Goal: Task Accomplishment & Management: Manage account settings

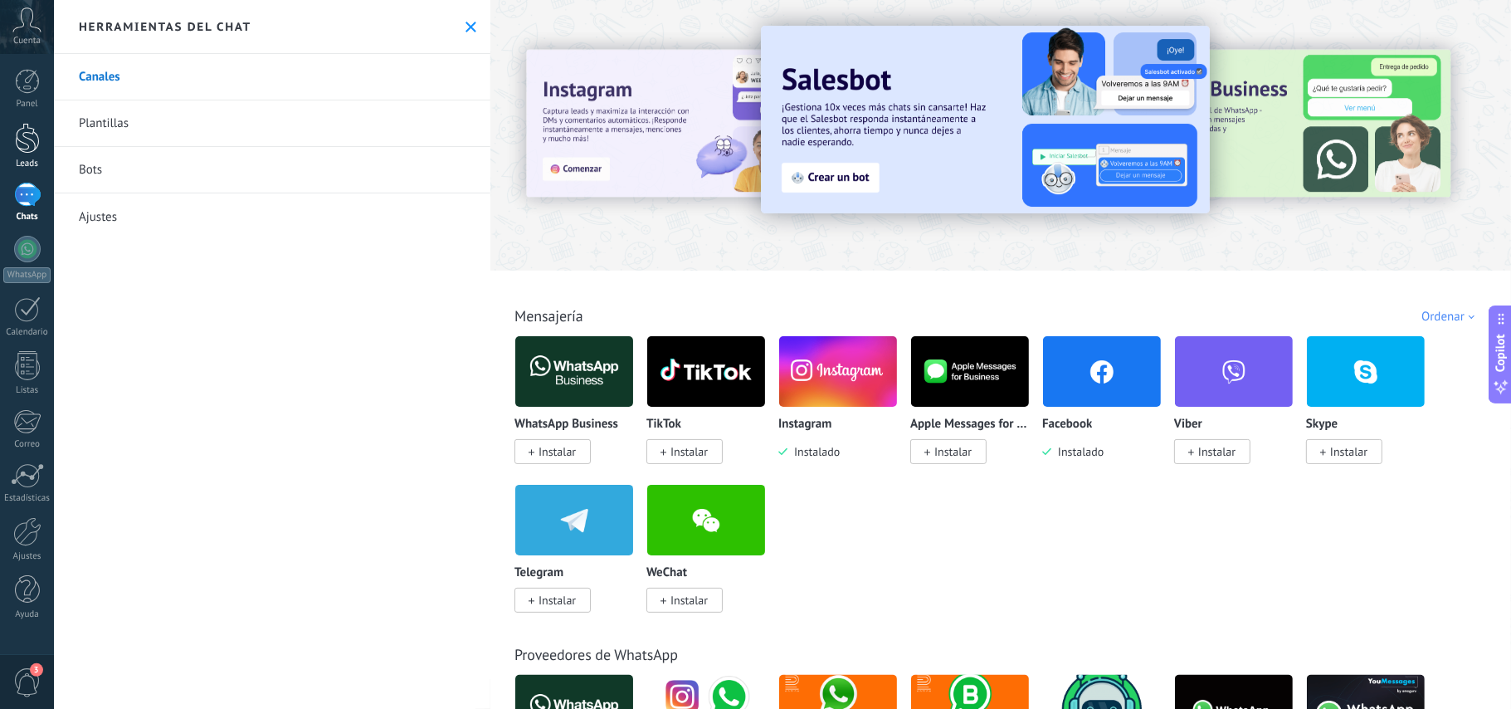
click at [21, 141] on div at bounding box center [27, 138] width 25 height 31
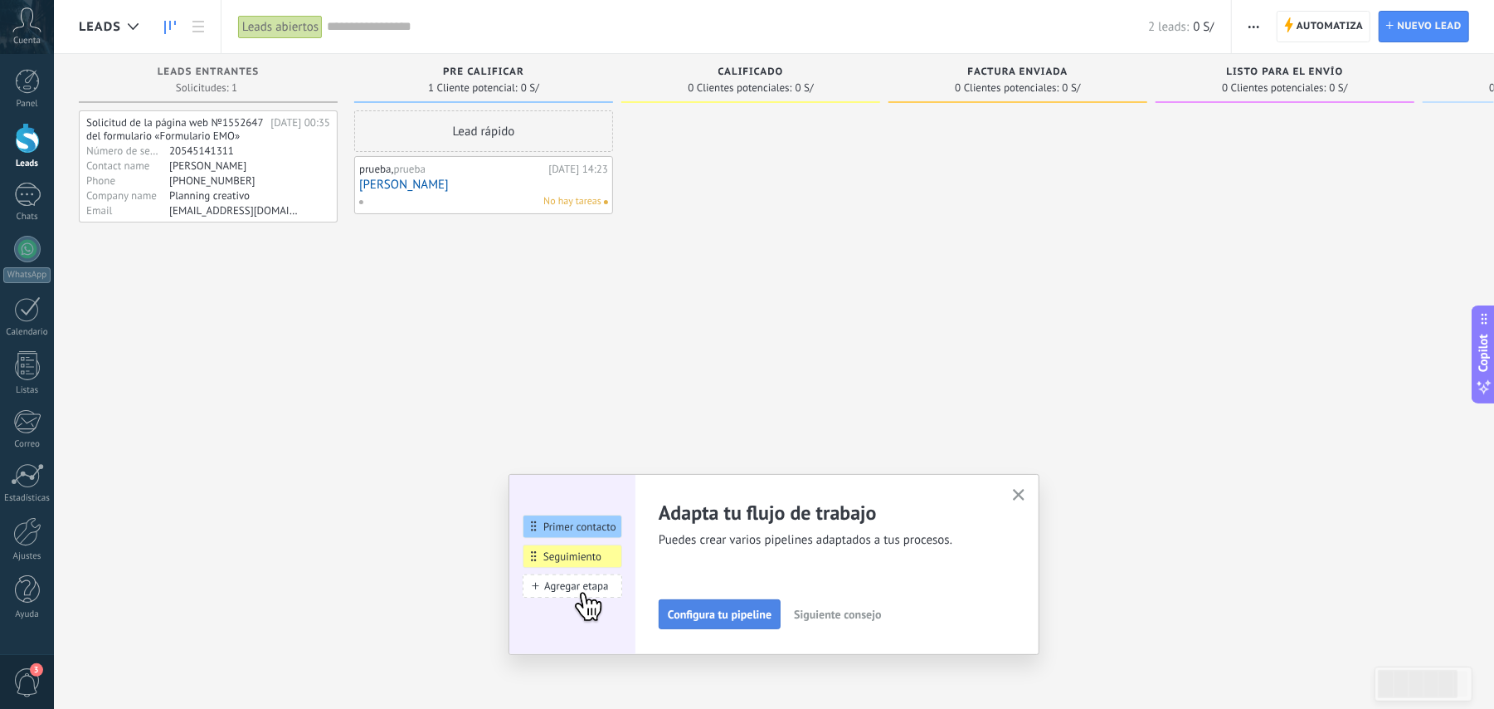
click at [715, 626] on button "Configura tu pipeline" at bounding box center [720, 614] width 122 height 30
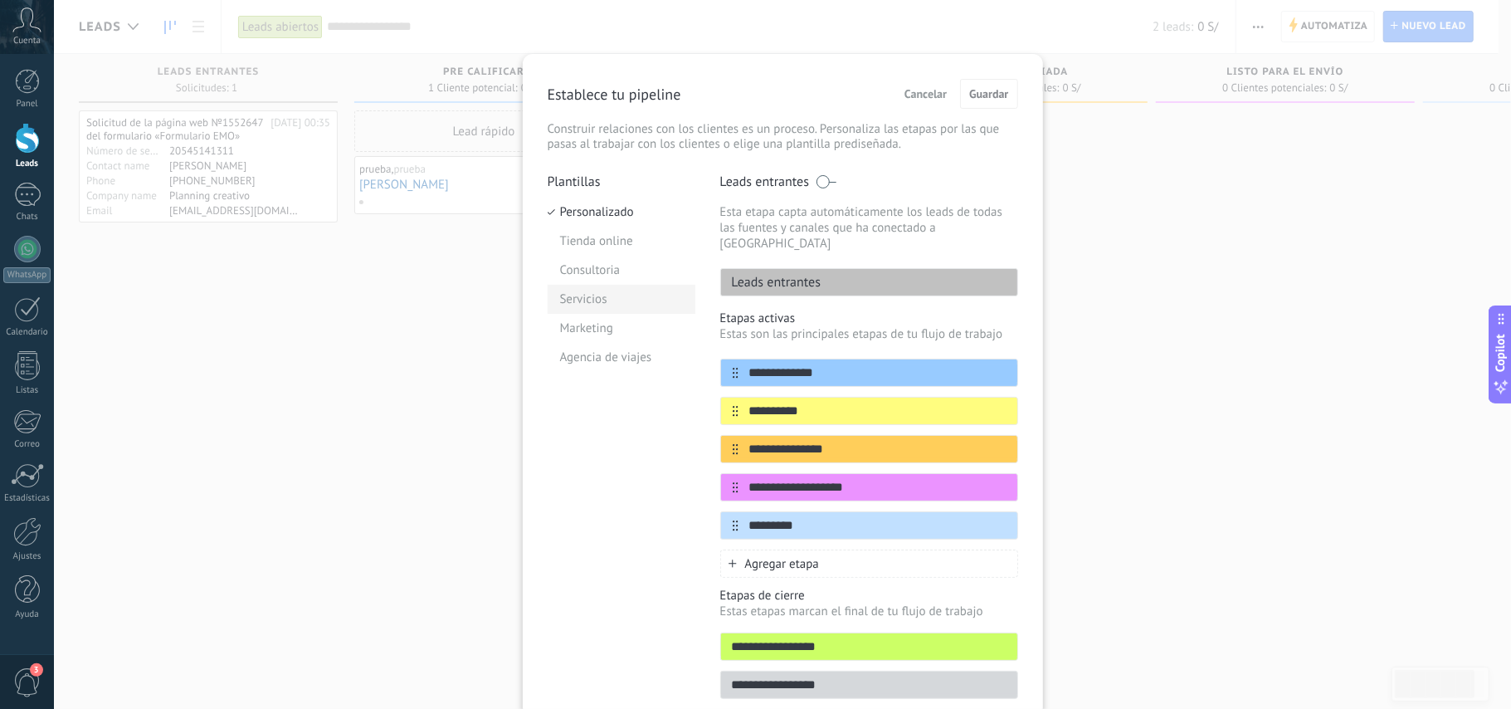
click at [589, 304] on li "Servicios" at bounding box center [622, 299] width 148 height 29
click at [587, 329] on li "Marketing" at bounding box center [622, 328] width 148 height 29
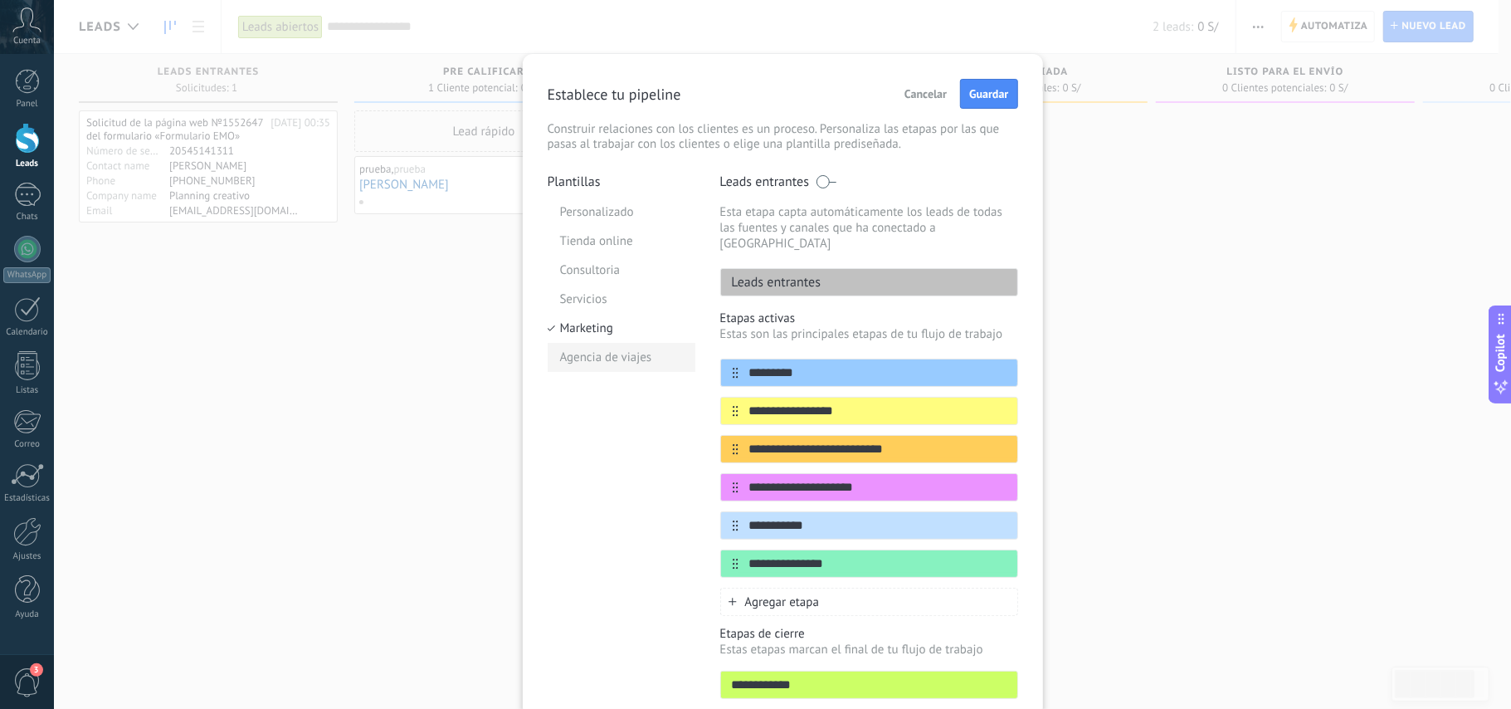
click at [596, 367] on li "Agencia de viajes" at bounding box center [622, 357] width 148 height 29
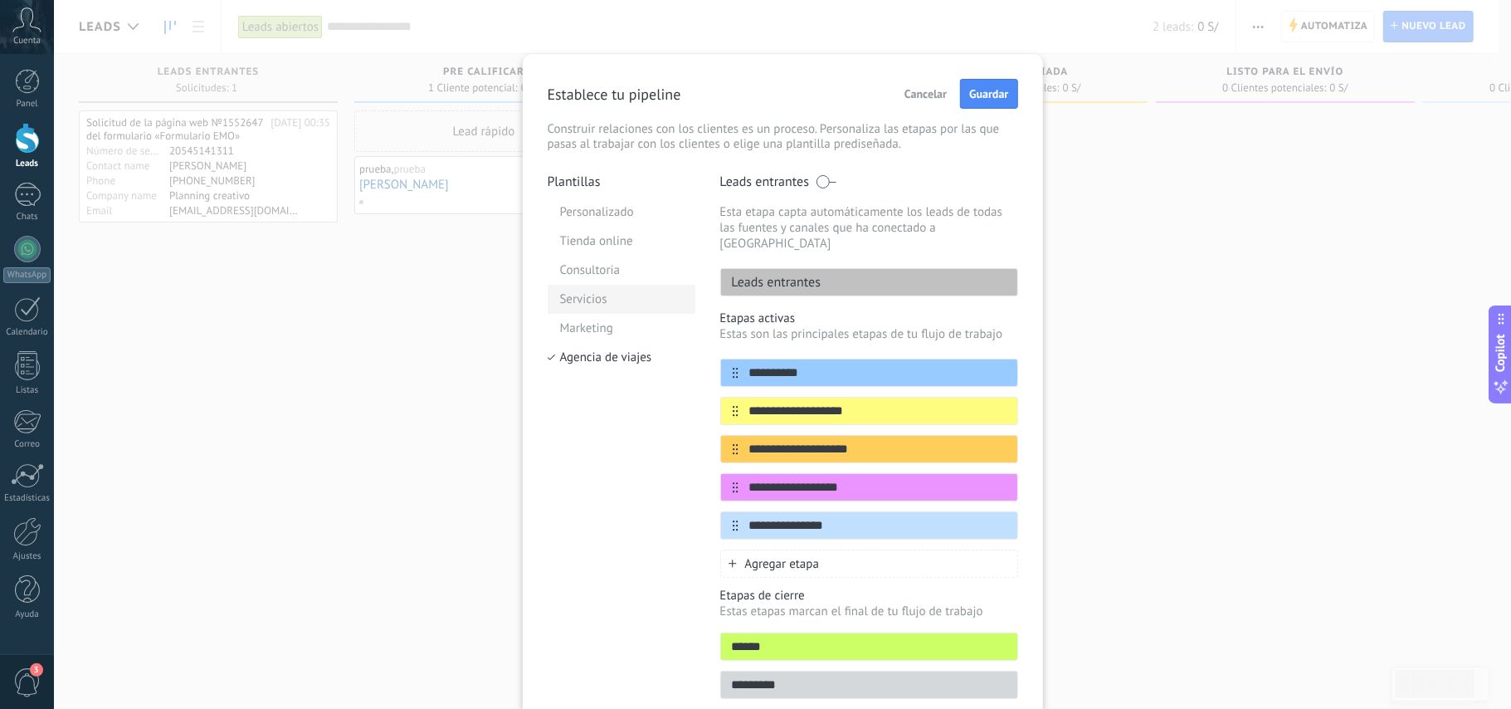
click at [601, 300] on li "Servicios" at bounding box center [622, 299] width 148 height 29
click at [607, 266] on li "Consultoria" at bounding box center [622, 270] width 148 height 29
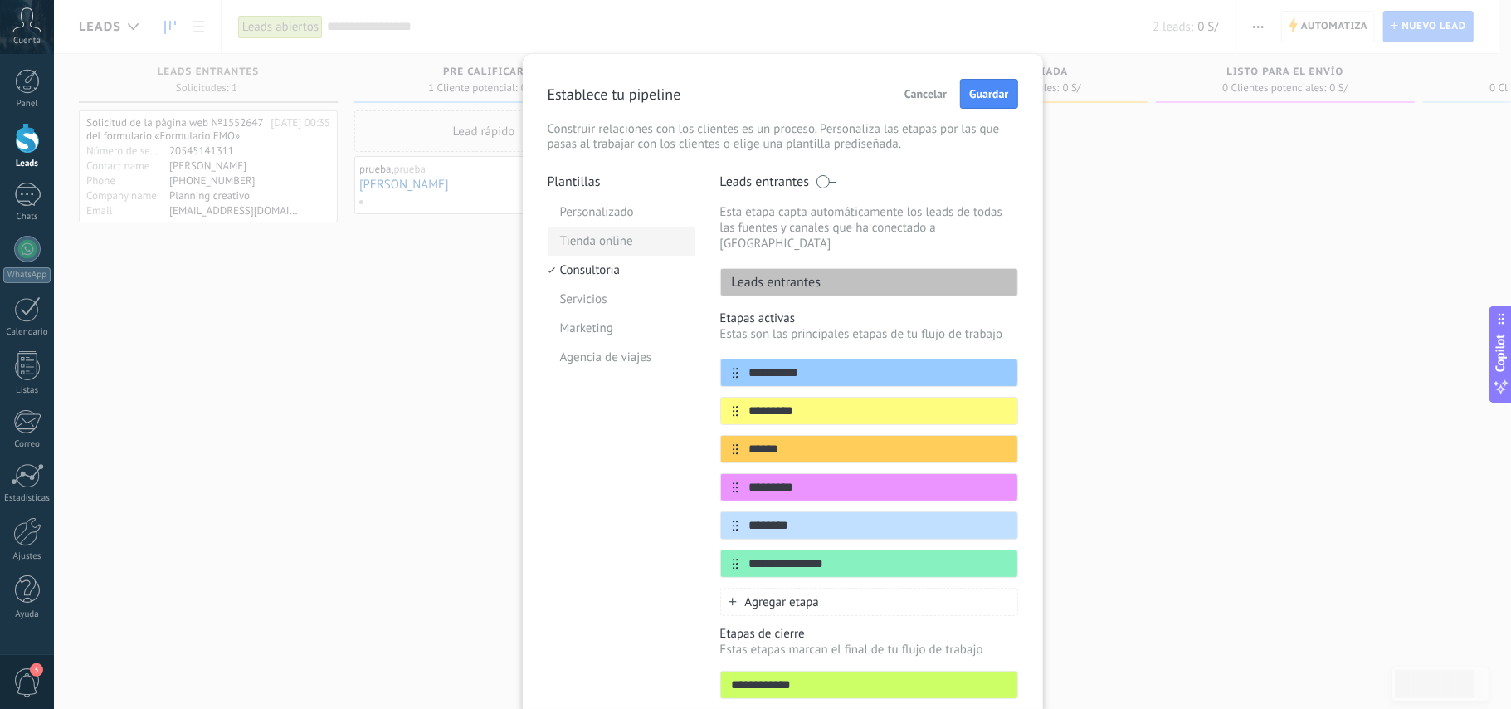
click at [597, 242] on li "Tienda online" at bounding box center [622, 241] width 148 height 29
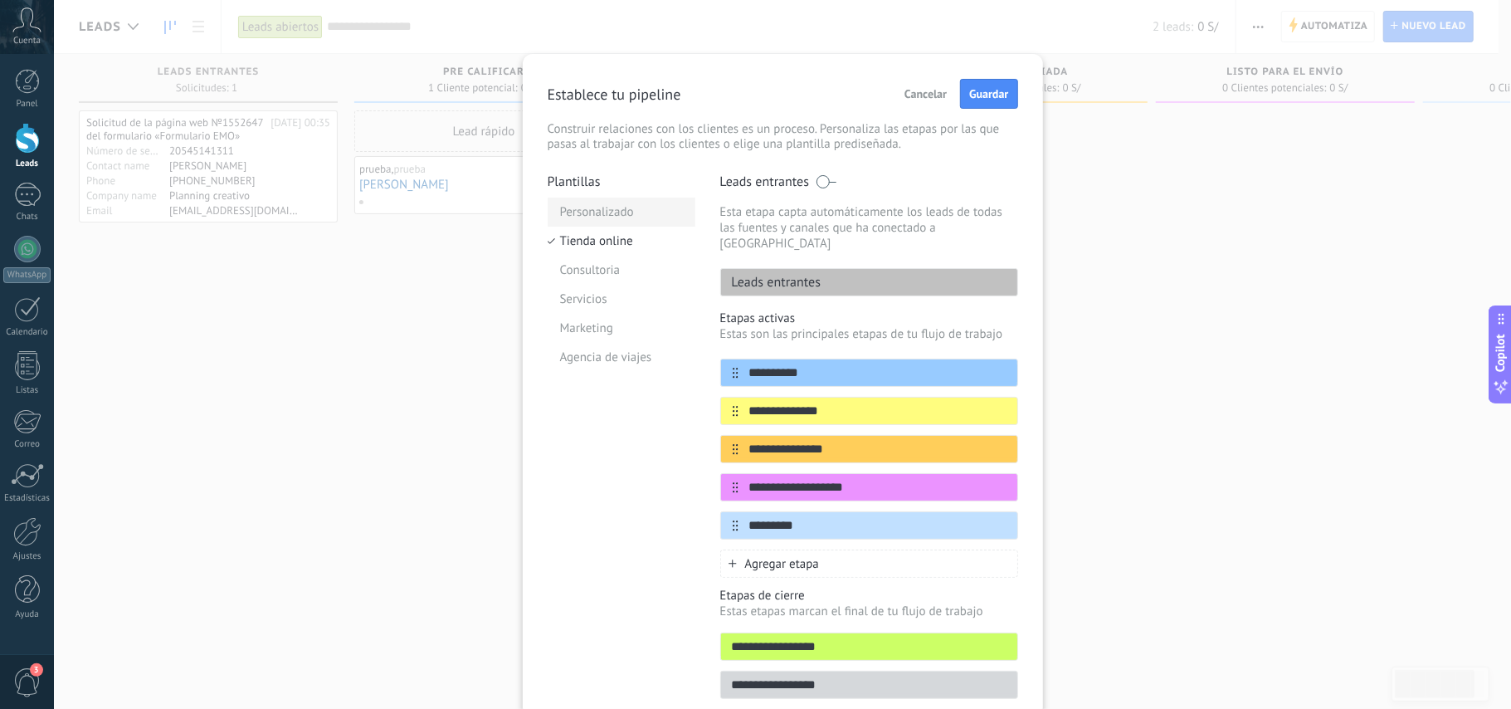
click at [607, 210] on li "Personalizado" at bounding box center [622, 211] width 148 height 29
click at [874, 441] on input "**********" at bounding box center [858, 449] width 241 height 17
type input "***"
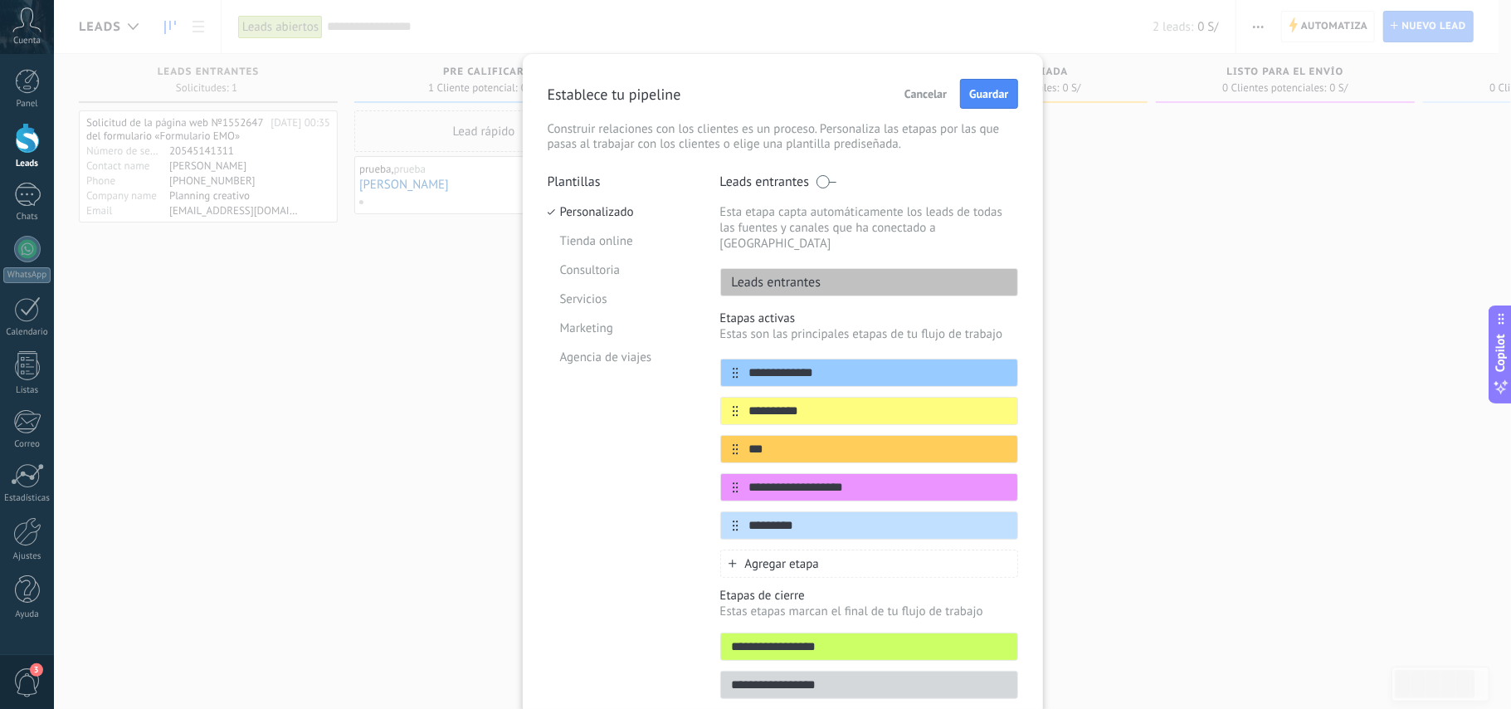
click at [917, 100] on span "Cancelar" at bounding box center [925, 94] width 42 height 12
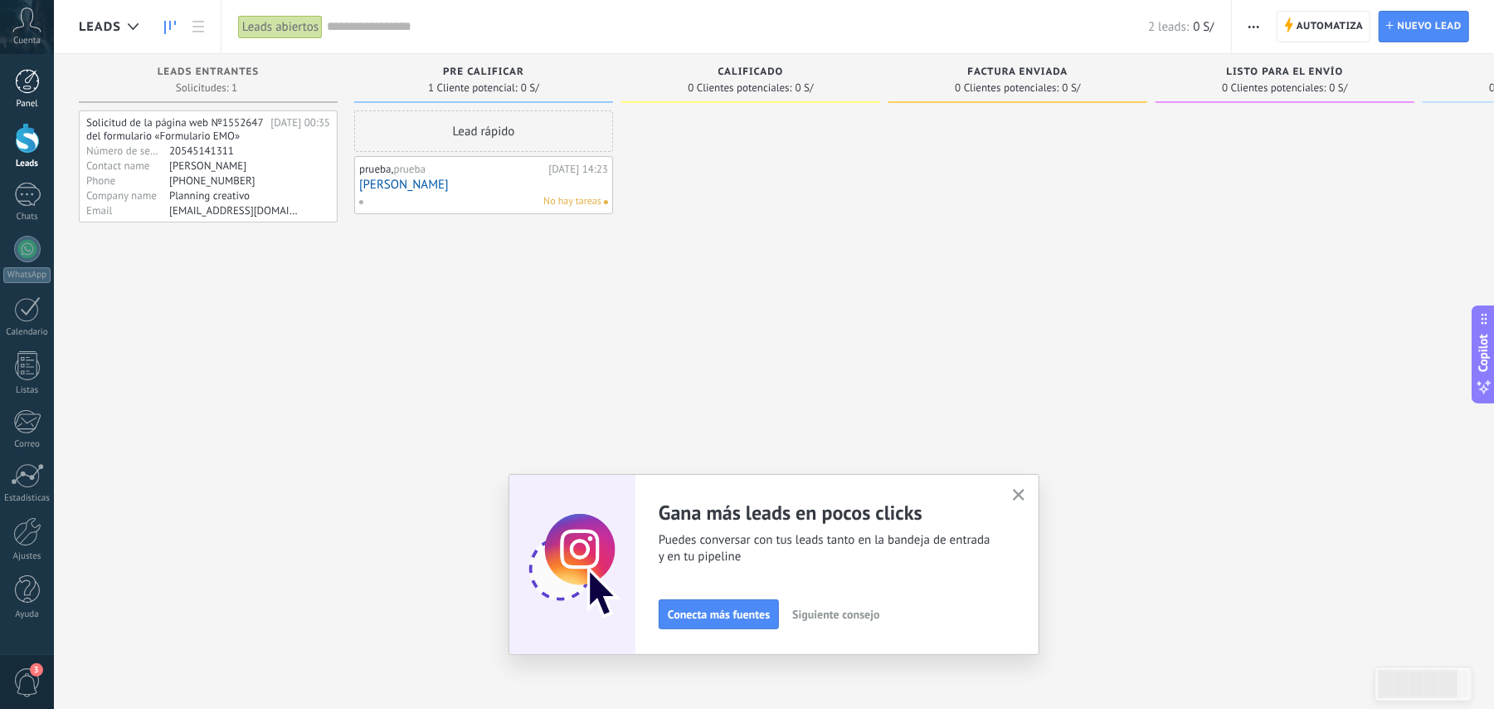
click at [21, 87] on div at bounding box center [27, 81] width 25 height 25
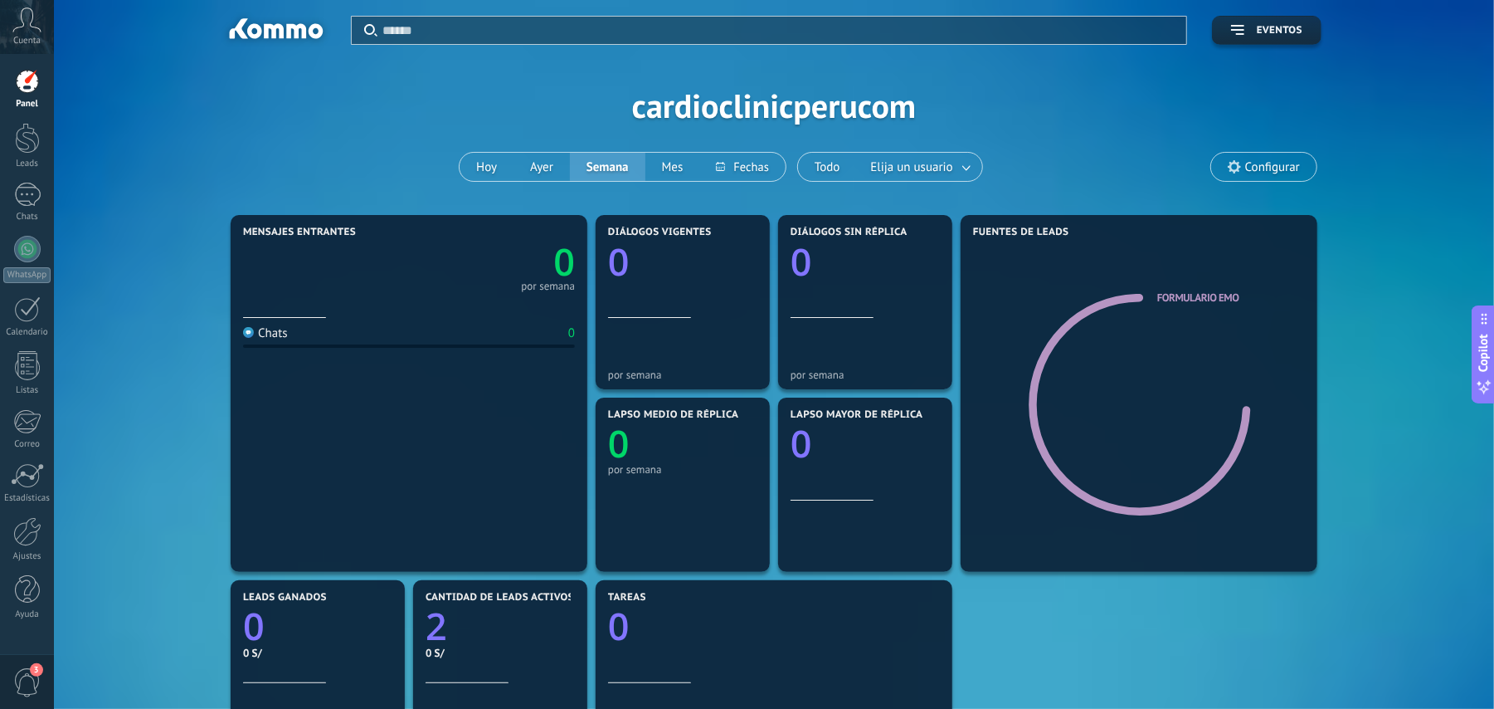
click at [37, 80] on div at bounding box center [27, 81] width 25 height 25
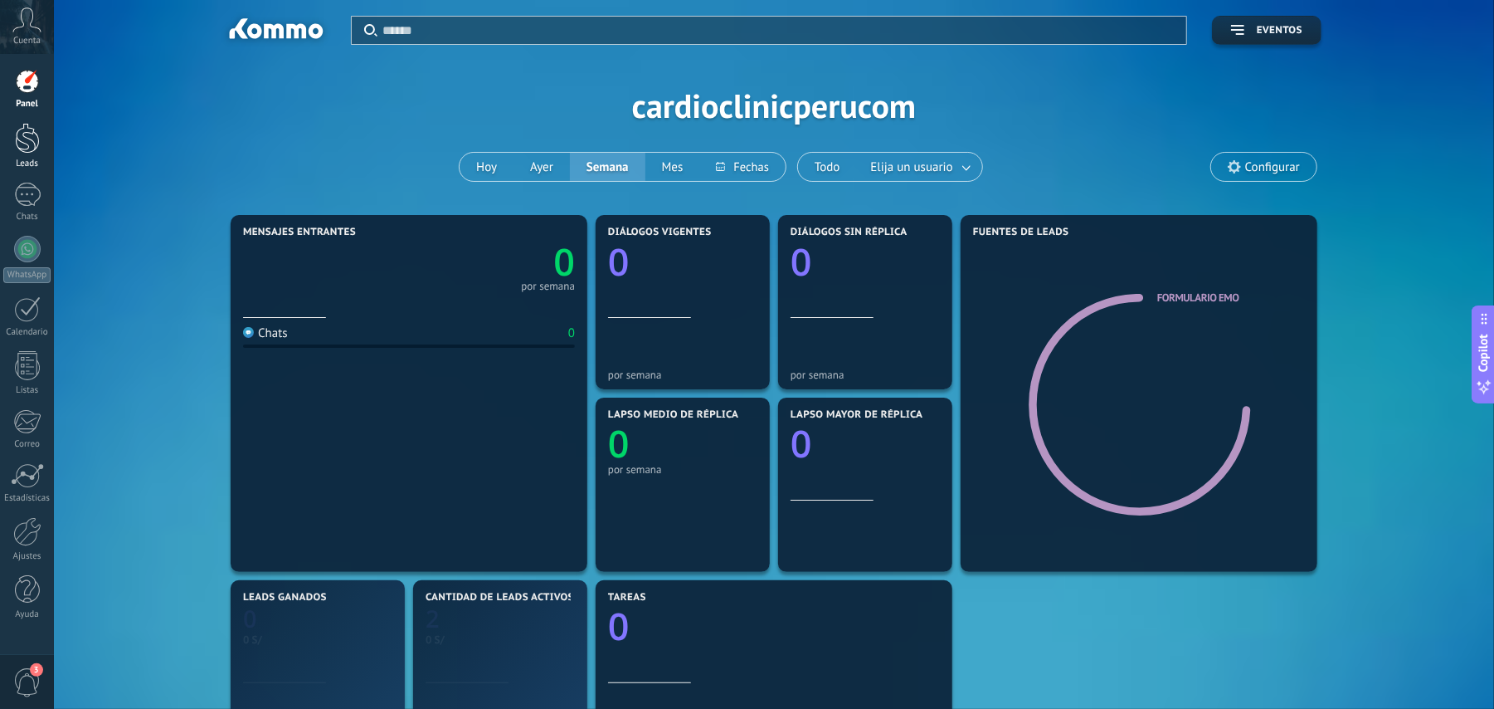
click at [27, 137] on div at bounding box center [27, 138] width 25 height 31
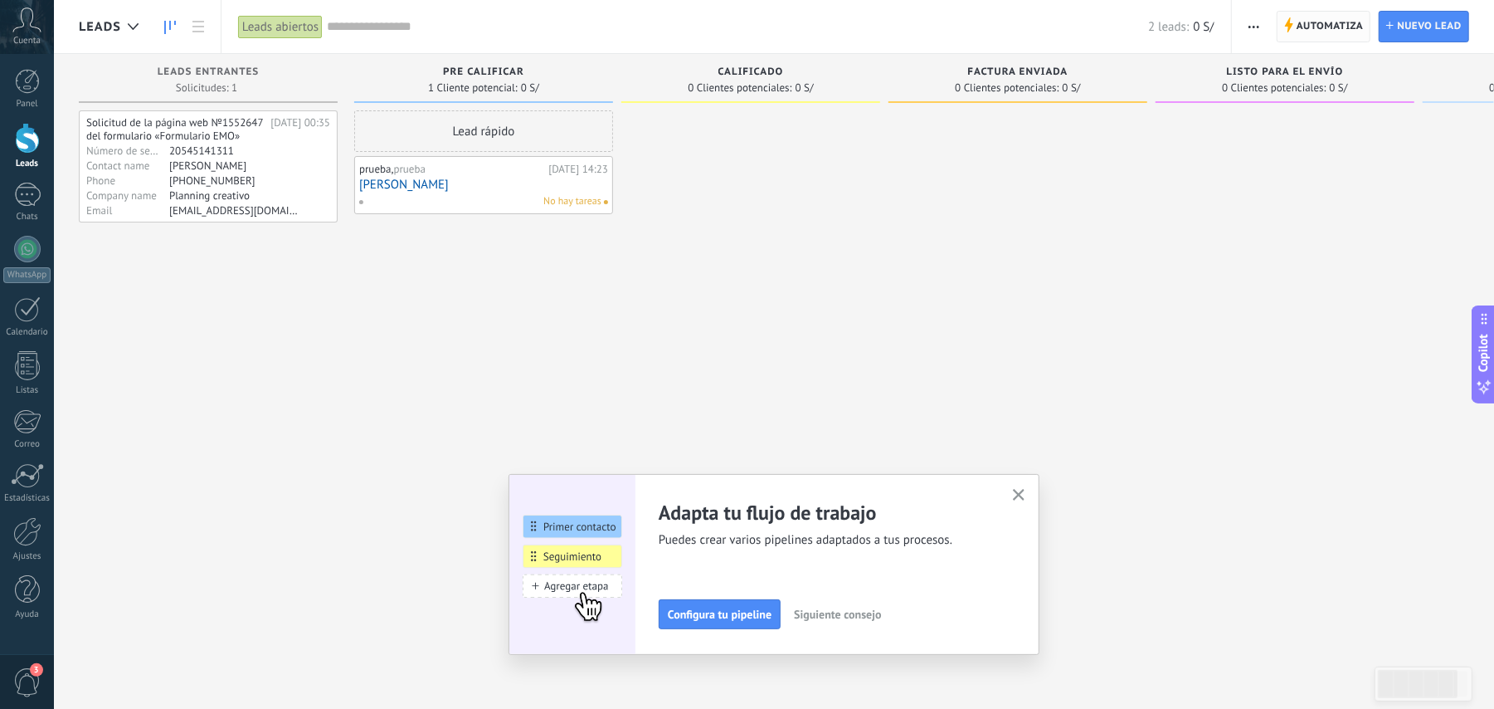
click at [1326, 27] on span "Automatiza" at bounding box center [1330, 27] width 67 height 30
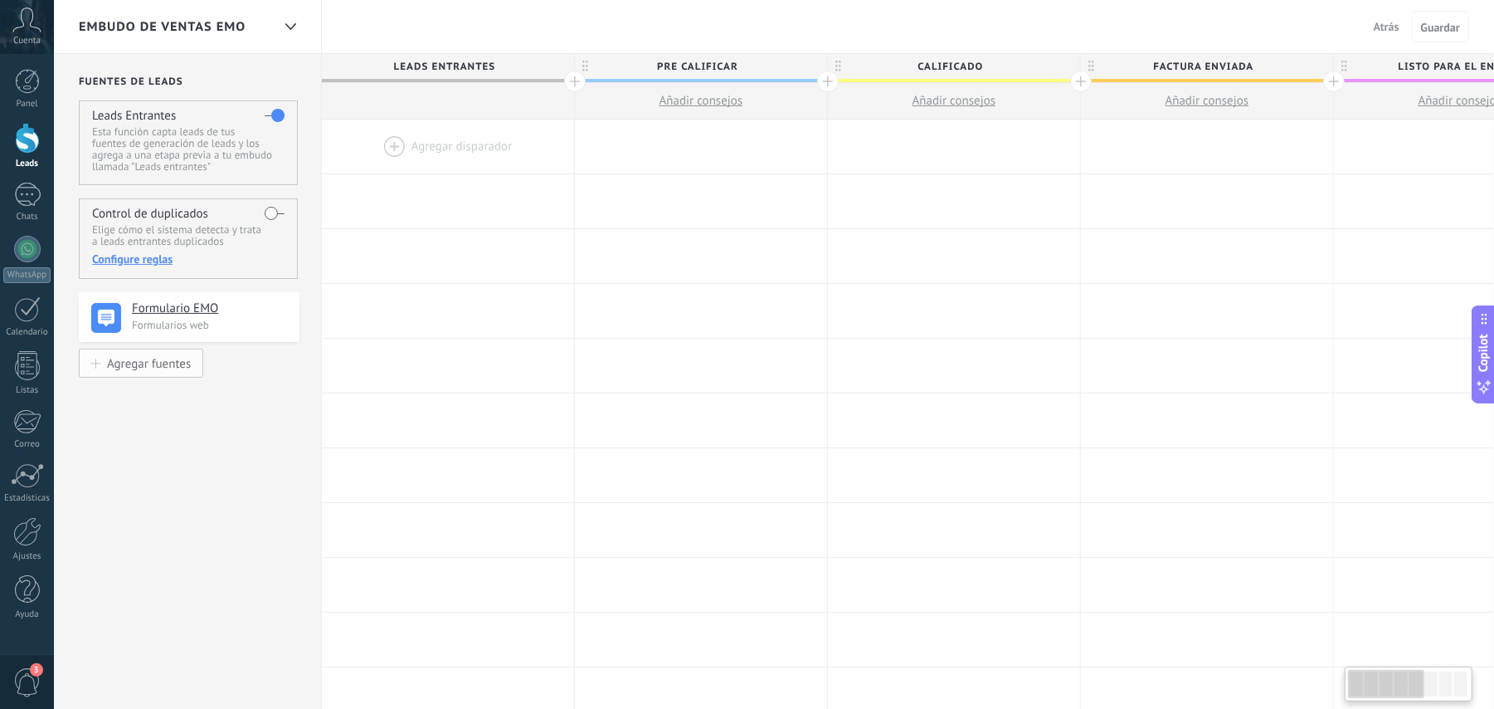
click at [167, 362] on div "Agregar fuentes" at bounding box center [149, 363] width 84 height 14
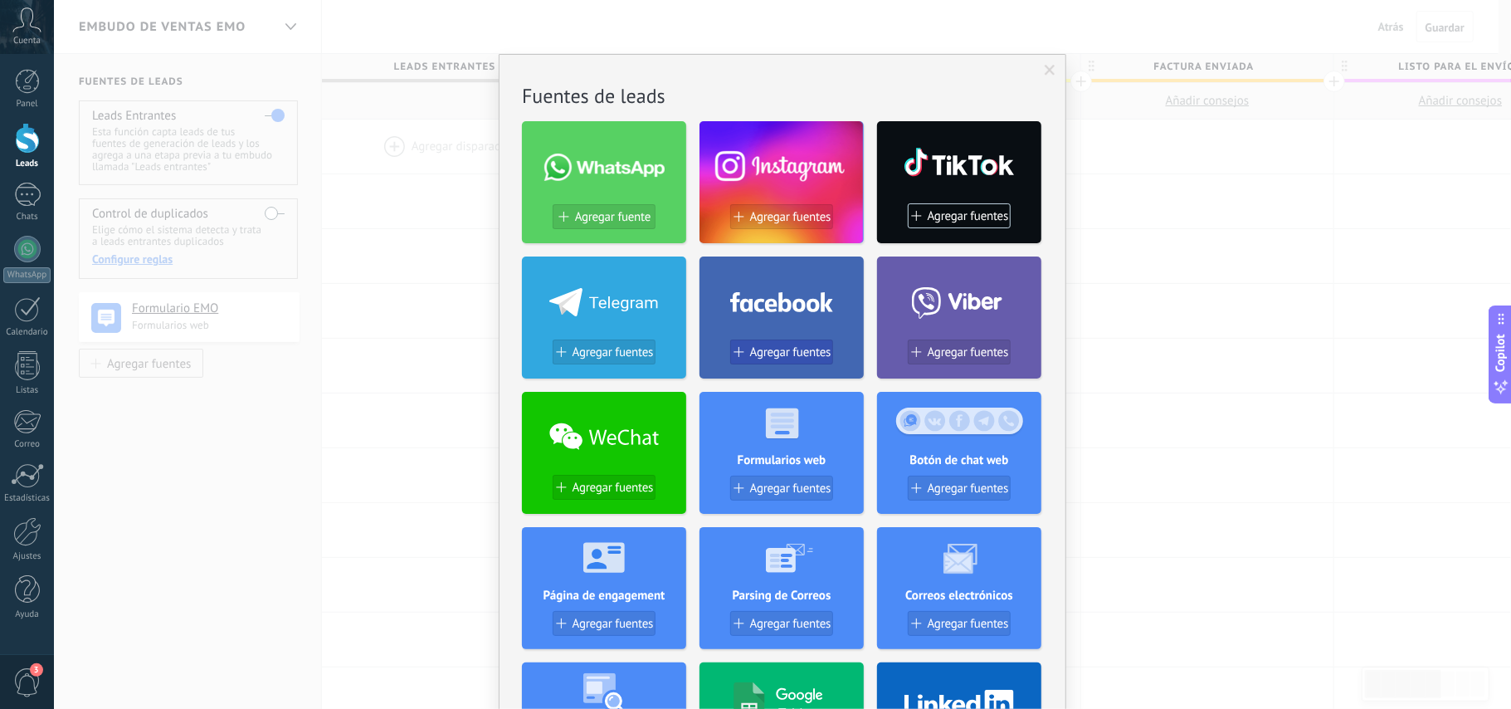
click at [787, 359] on button "Agregar fuentes" at bounding box center [781, 351] width 103 height 25
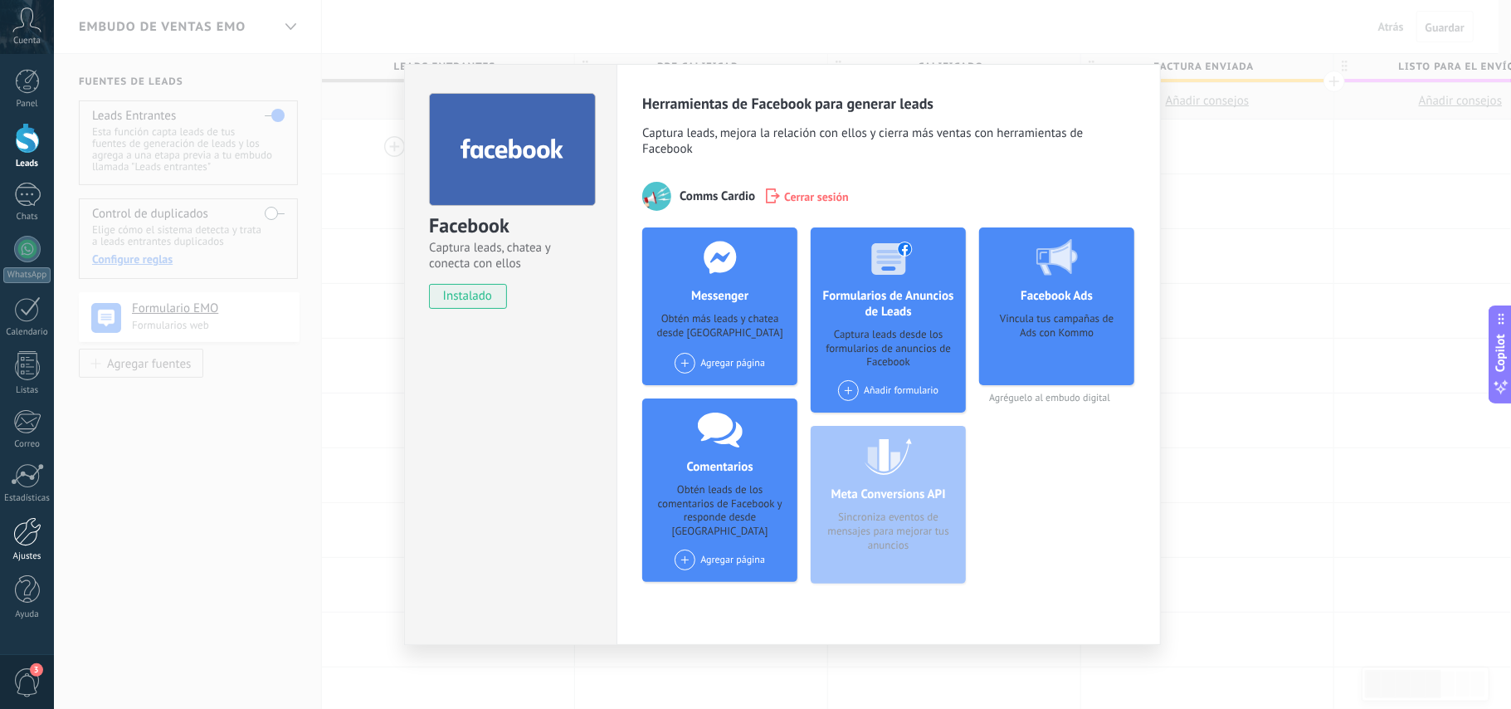
click at [8, 525] on link "Ajustes" at bounding box center [27, 539] width 54 height 45
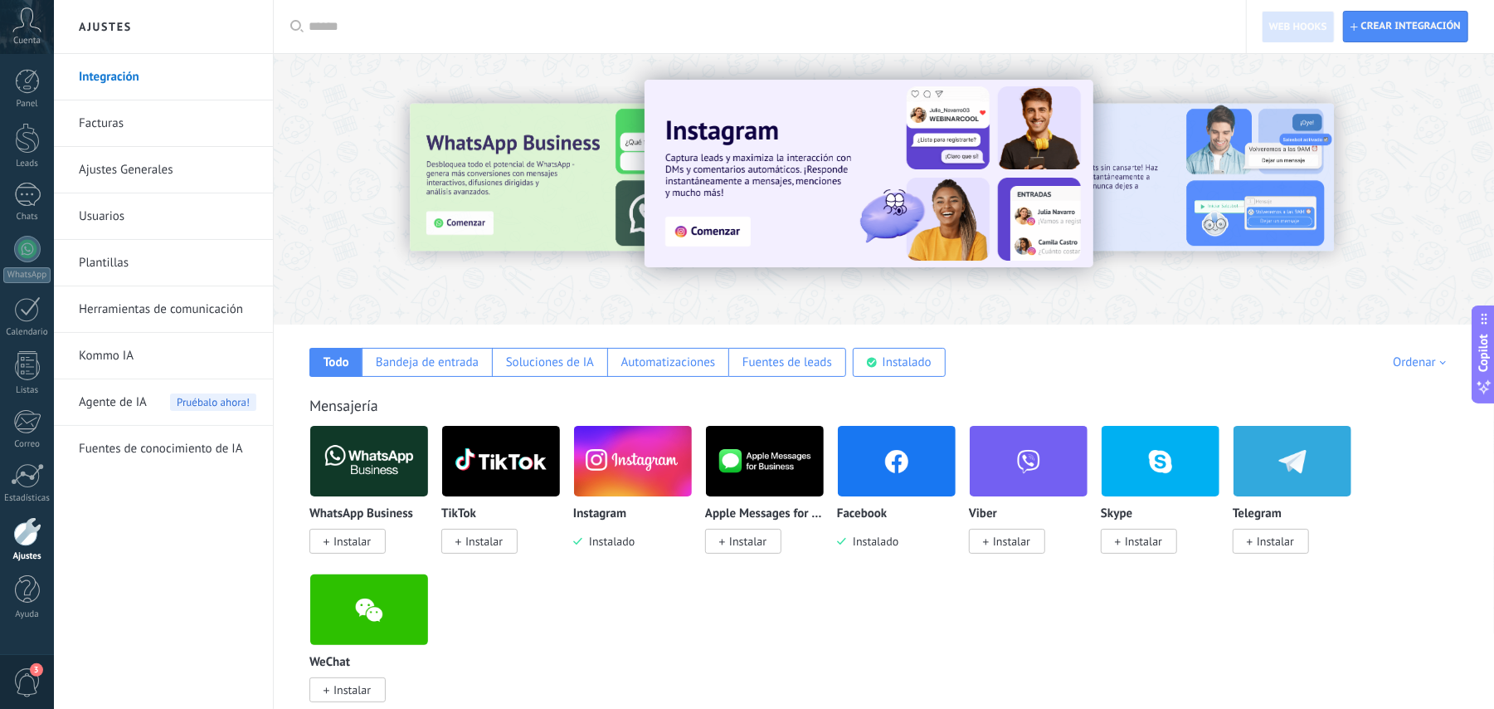
click at [124, 86] on link "Integración" at bounding box center [168, 77] width 178 height 46
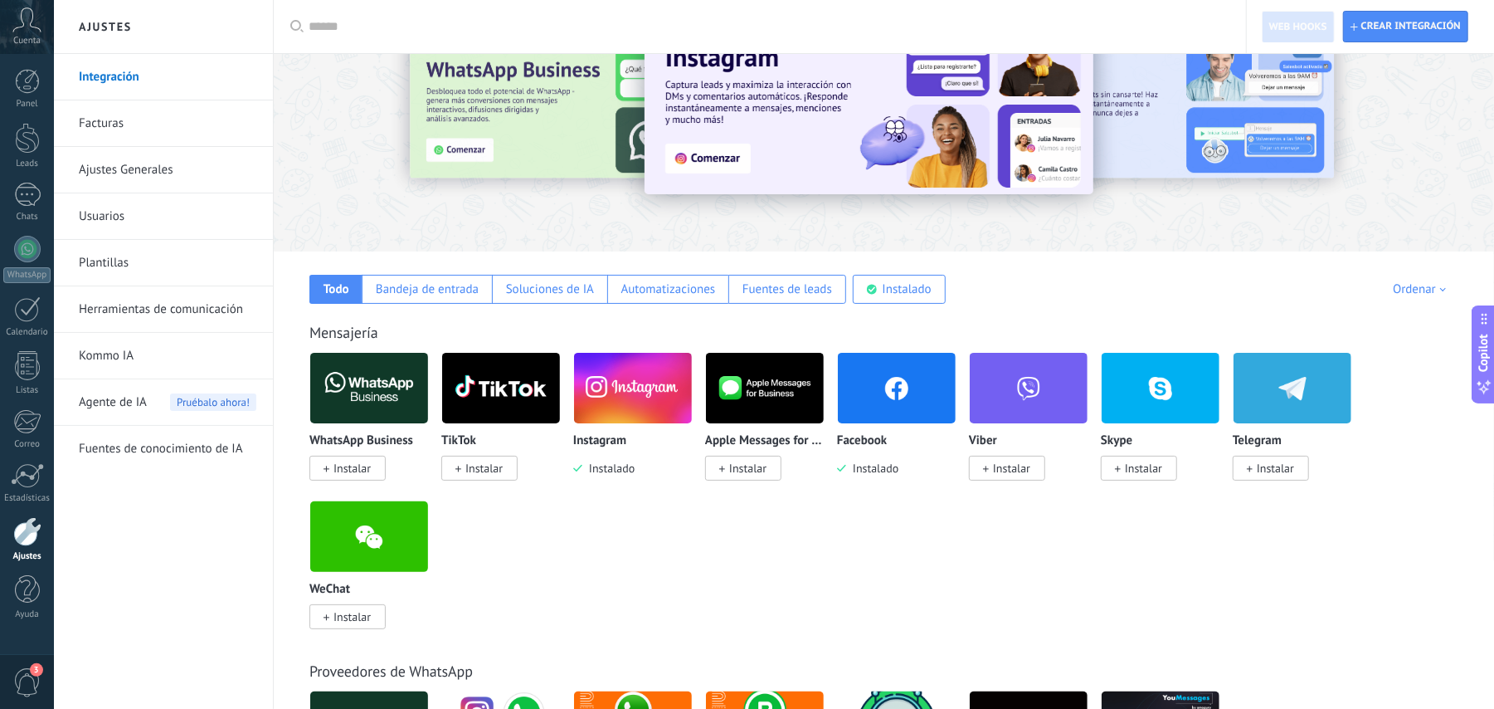
scroll to position [110, 0]
